Goal: Transaction & Acquisition: Purchase product/service

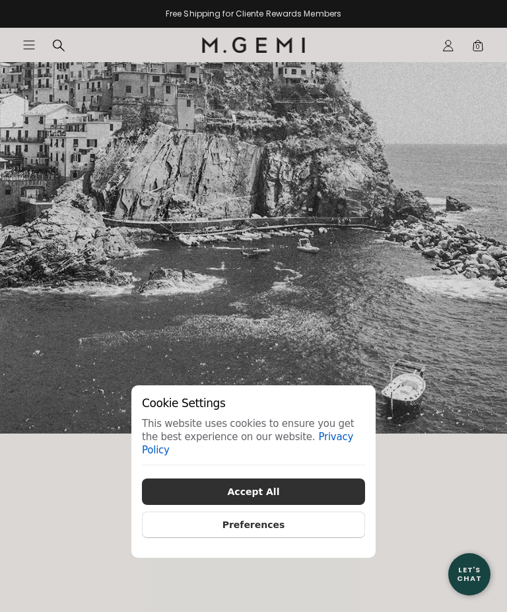
scroll to position [1060, 0]
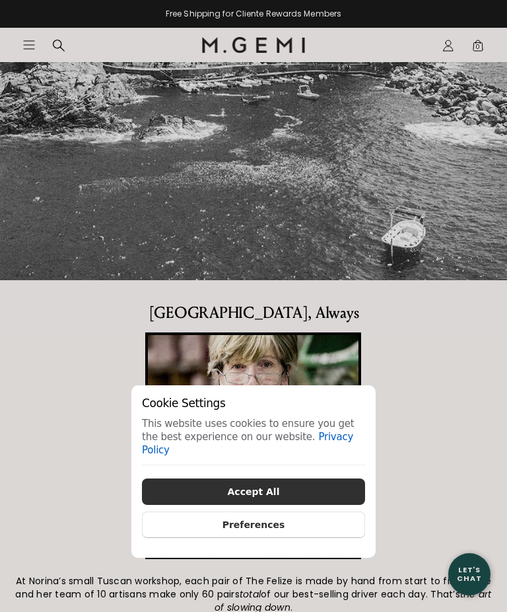
click at [319, 538] on button "Preferences" at bounding box center [253, 524] width 223 height 26
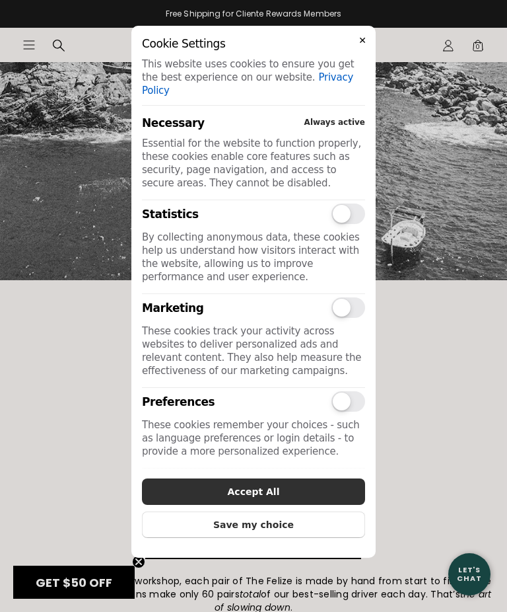
click at [281, 538] on button "Save my choice" at bounding box center [253, 524] width 223 height 26
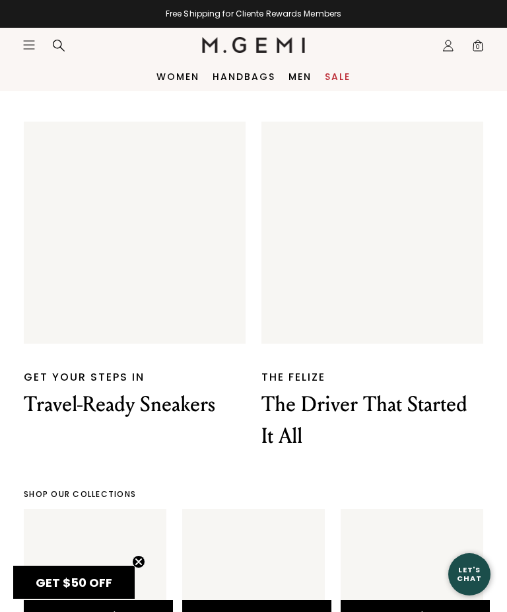
scroll to position [2437, 0]
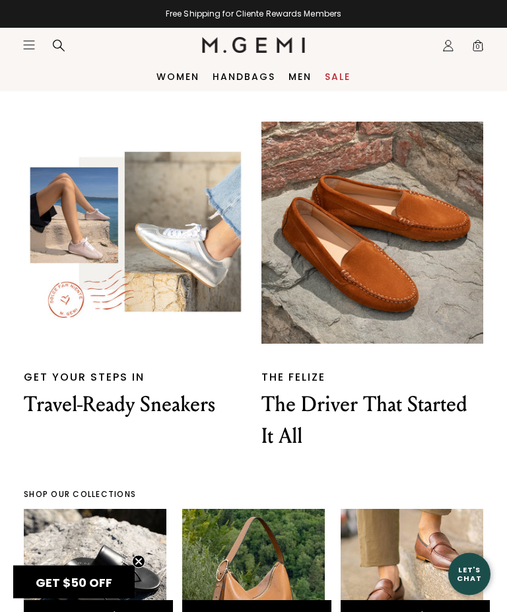
click at [63, 389] on p "Travel-Ready Sneakers" at bounding box center [135, 405] width 222 height 32
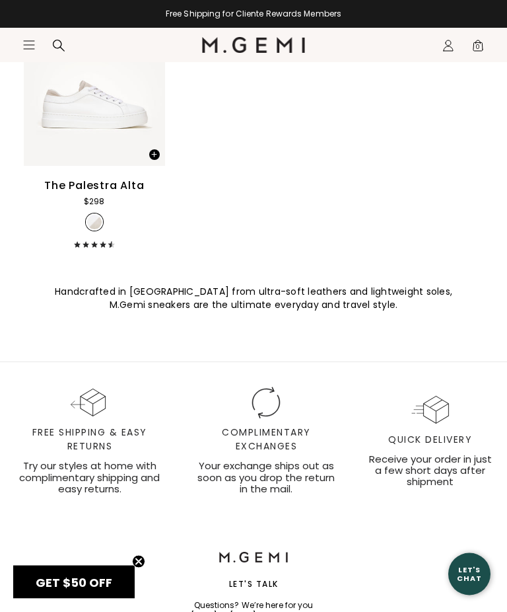
scroll to position [2114, 0]
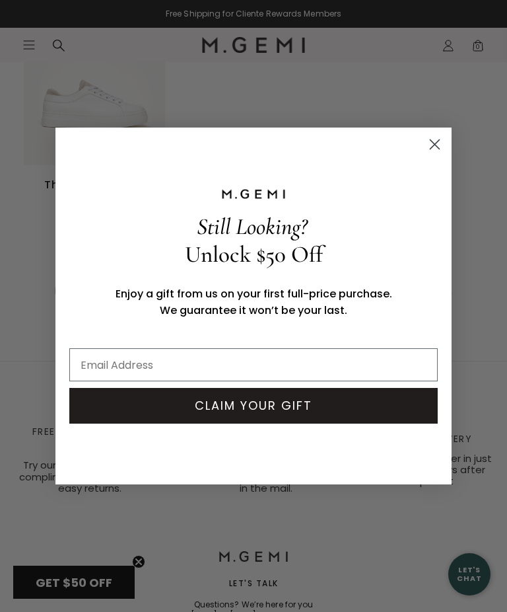
click at [436, 149] on icon "Close dialog" at bounding box center [435, 144] width 9 height 9
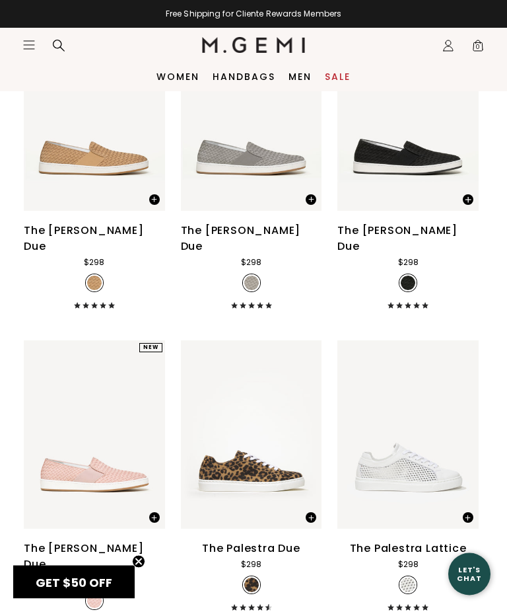
scroll to position [821, 0]
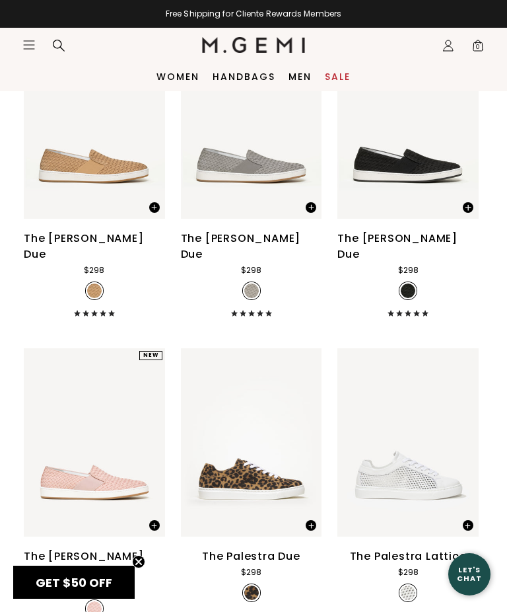
click at [340, 73] on link "Sale" at bounding box center [338, 76] width 26 height 11
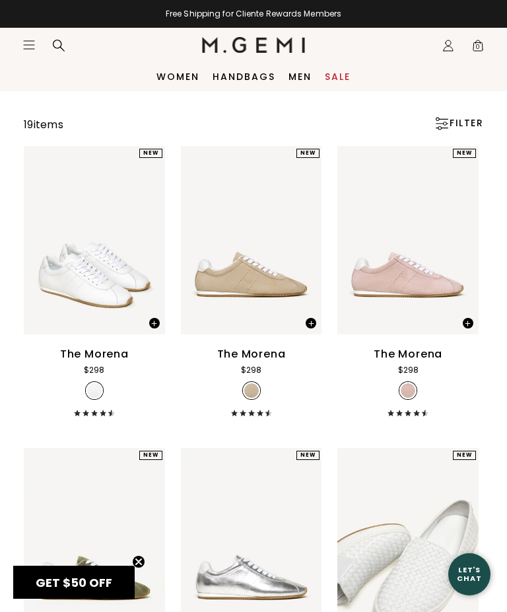
scroll to position [80, 0]
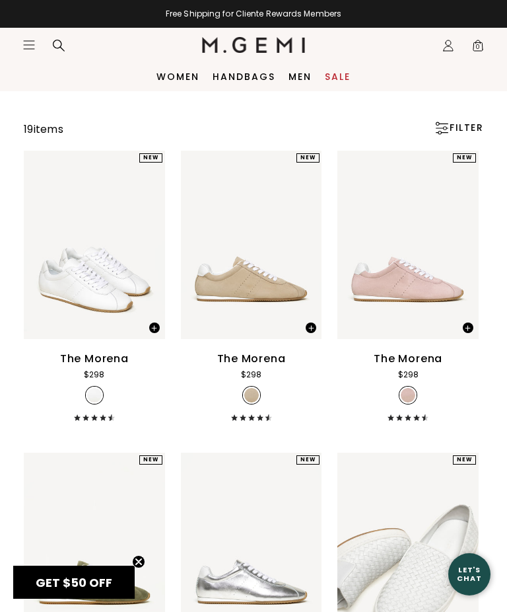
click at [334, 81] on link "Sale" at bounding box center [338, 76] width 26 height 11
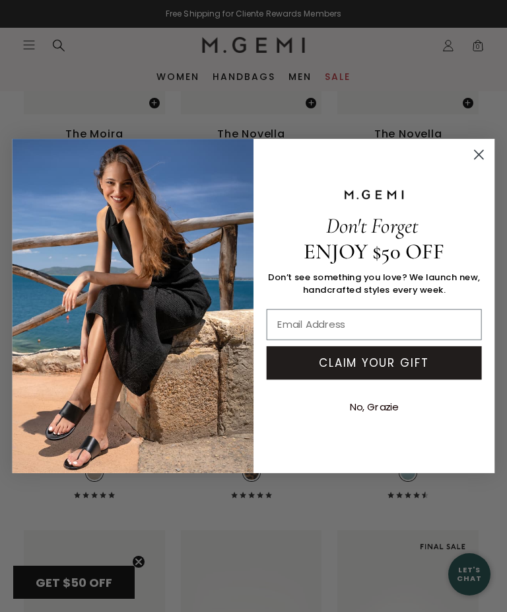
scroll to position [10346, 0]
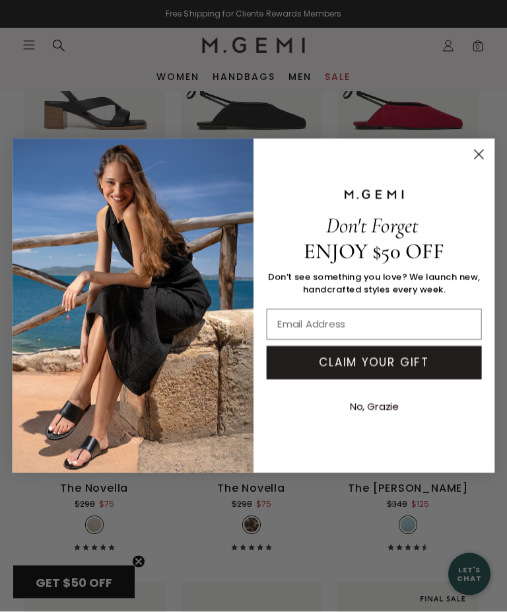
click at [484, 159] on icon "Close dialog" at bounding box center [479, 155] width 22 height 22
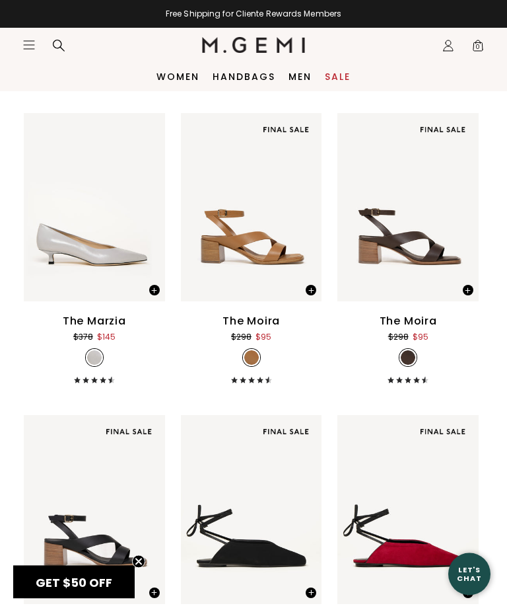
scroll to position [9902, 0]
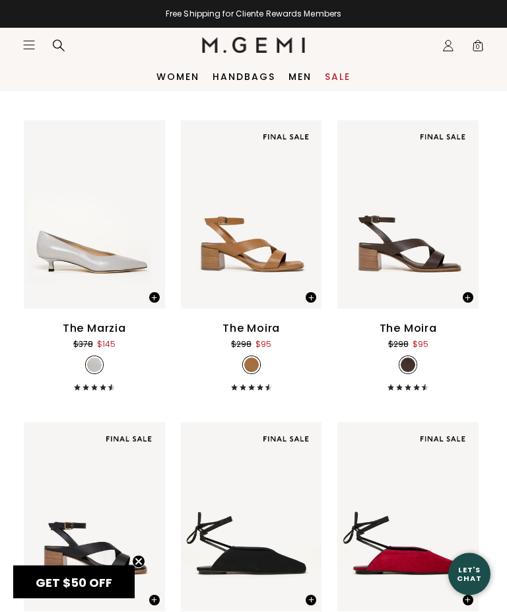
click at [25, 49] on icon "Open site menu" at bounding box center [29, 45] width 11 height 8
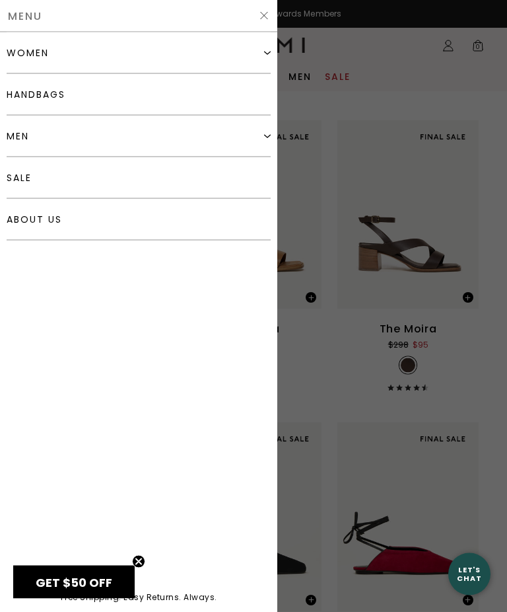
scroll to position [9902, 0]
click at [28, 54] on div "women" at bounding box center [28, 53] width 42 height 11
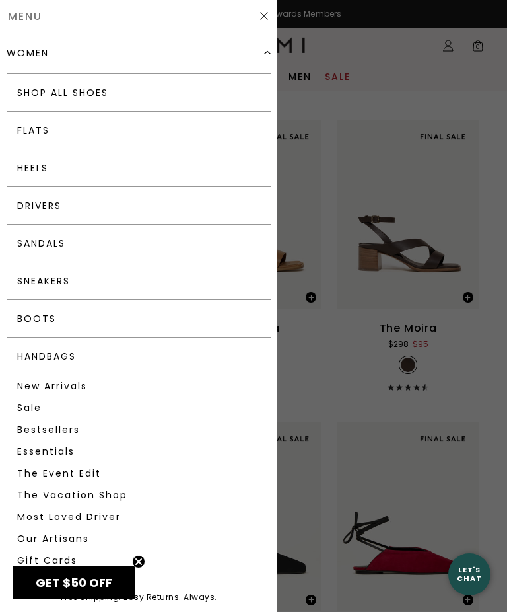
click at [25, 285] on link "Sneakers" at bounding box center [139, 281] width 264 height 38
click at [146, 283] on link "Sneakers" at bounding box center [139, 281] width 264 height 38
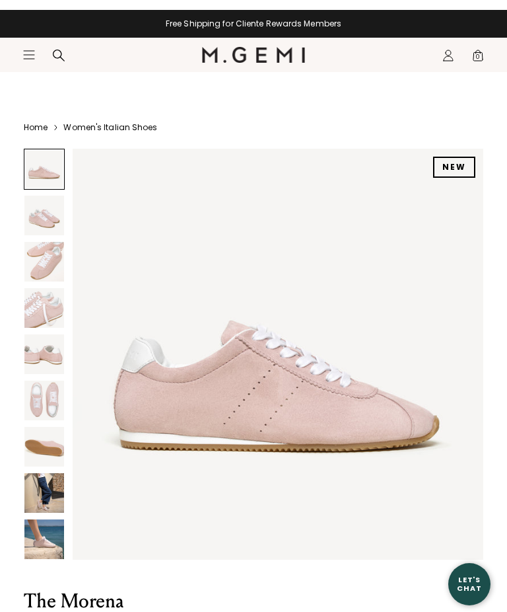
scroll to position [-10, 0]
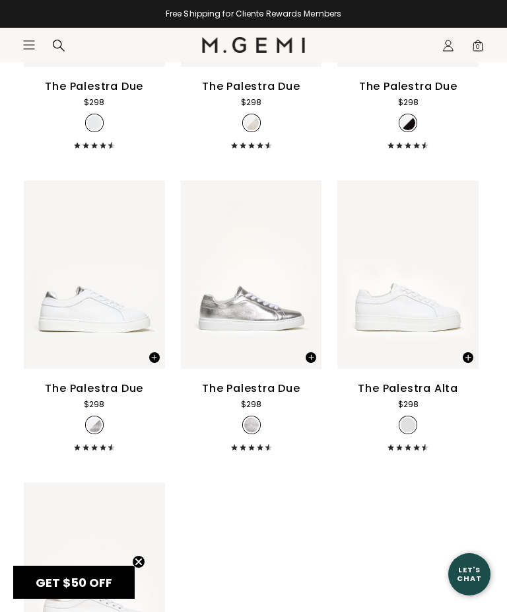
scroll to position [1646, 0]
